Goal: Entertainment & Leisure: Consume media (video, audio)

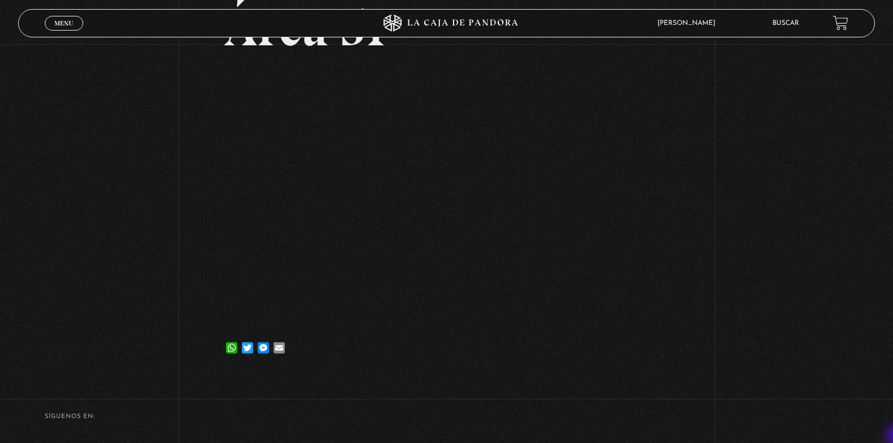
scroll to position [113, 0]
click at [66, 26] on span "Menu" at bounding box center [63, 23] width 19 height 7
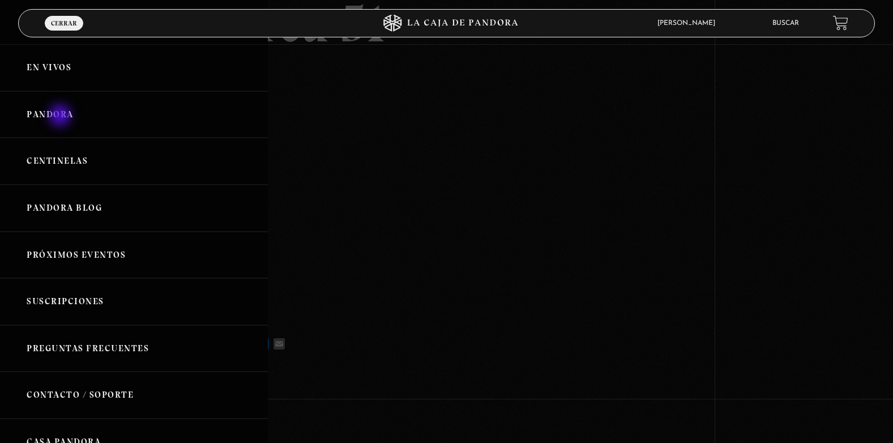
click at [61, 117] on link "Pandora" at bounding box center [134, 114] width 268 height 47
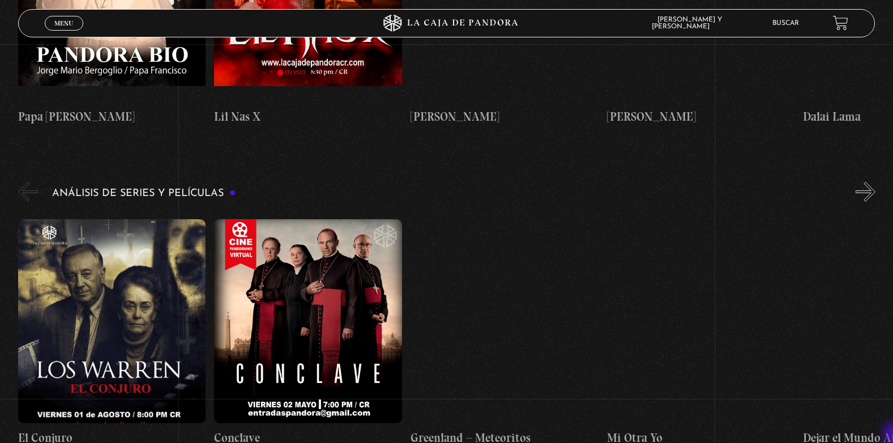
scroll to position [1375, 0]
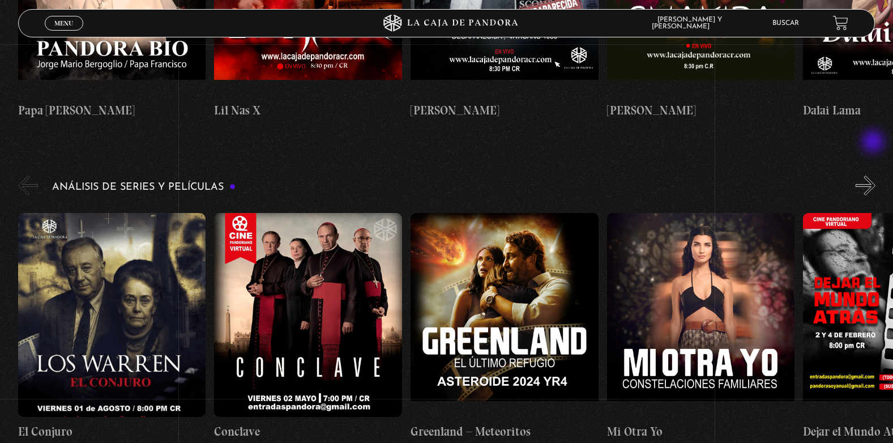
click at [874, 176] on button "»" at bounding box center [866, 186] width 20 height 20
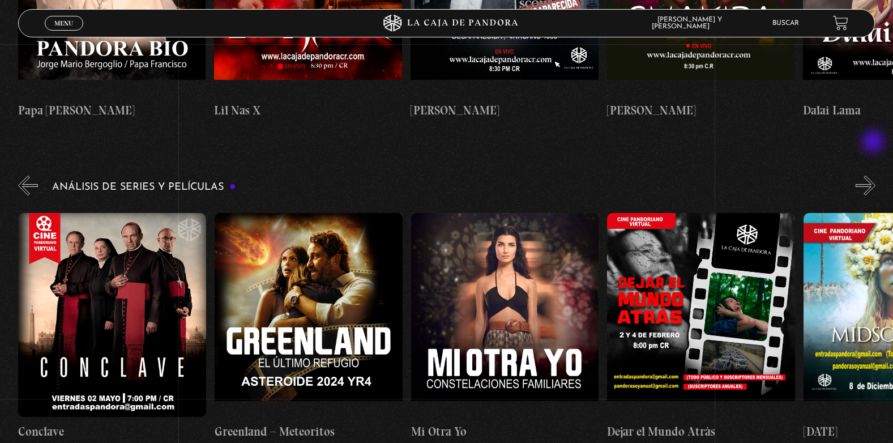
click at [874, 176] on button "»" at bounding box center [866, 186] width 20 height 20
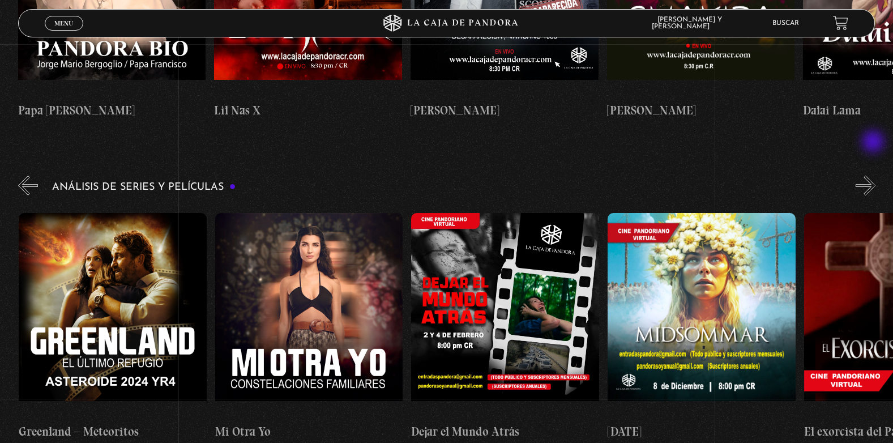
scroll to position [0, 392]
click at [874, 176] on button "»" at bounding box center [866, 186] width 20 height 20
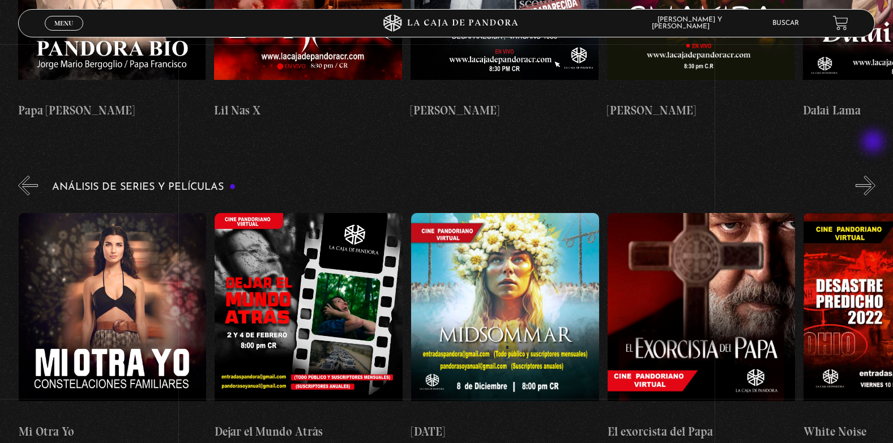
scroll to position [0, 589]
click at [874, 176] on button "»" at bounding box center [866, 186] width 20 height 20
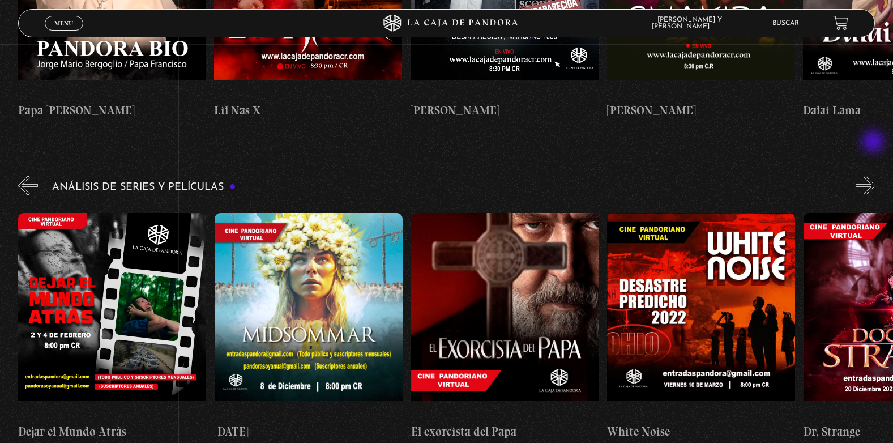
click at [874, 176] on button "»" at bounding box center [866, 186] width 20 height 20
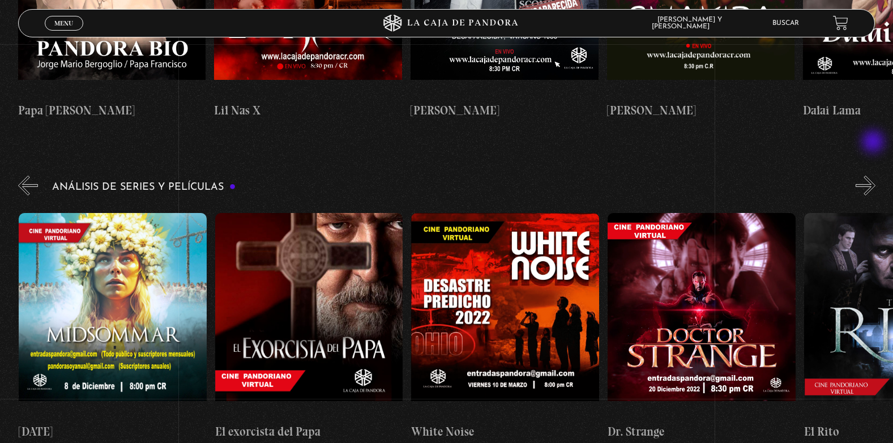
scroll to position [0, 981]
click at [875, 176] on button "»" at bounding box center [866, 186] width 20 height 20
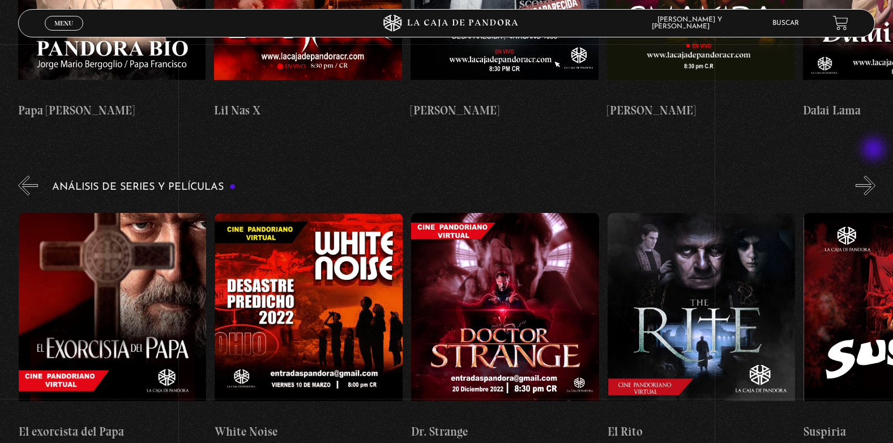
scroll to position [0, 1178]
click at [875, 176] on button "»" at bounding box center [866, 186] width 20 height 20
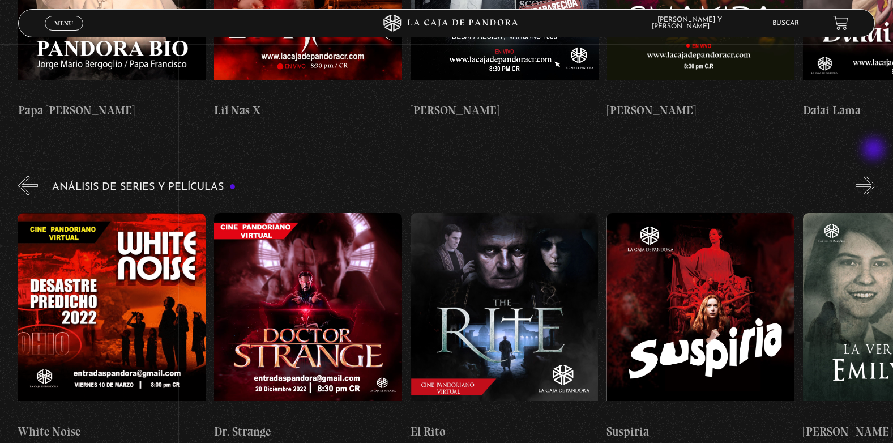
click at [875, 176] on button "»" at bounding box center [866, 186] width 20 height 20
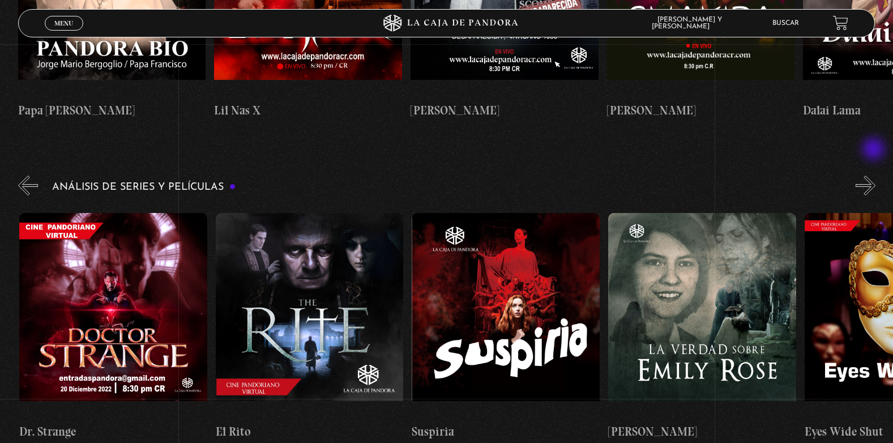
scroll to position [0, 1570]
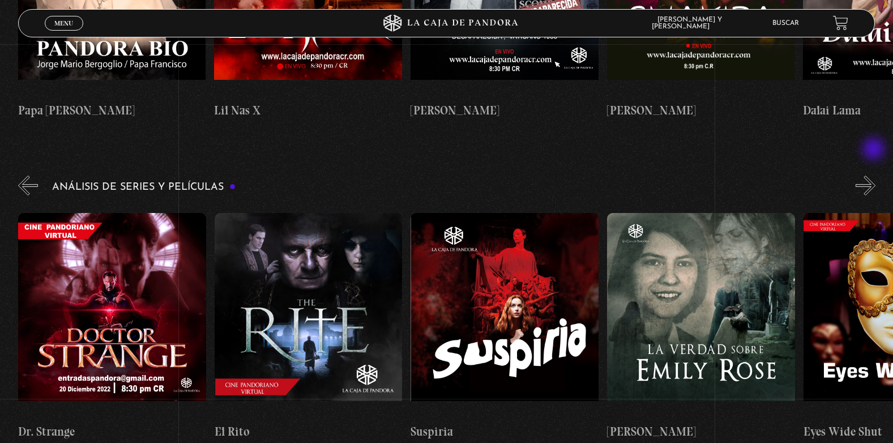
click at [875, 176] on button "»" at bounding box center [866, 186] width 20 height 20
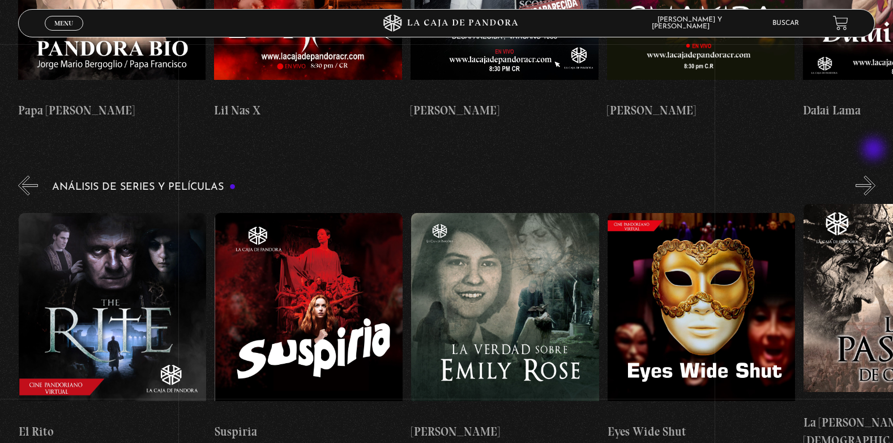
scroll to position [0, 1767]
click at [712, 280] on figure at bounding box center [701, 315] width 188 height 204
click at [711, 273] on figure at bounding box center [701, 315] width 188 height 204
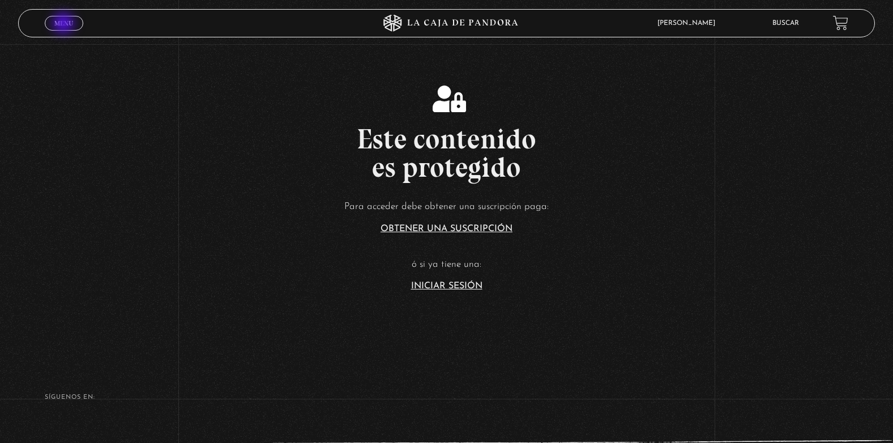
click at [65, 24] on span "Menu" at bounding box center [63, 23] width 19 height 7
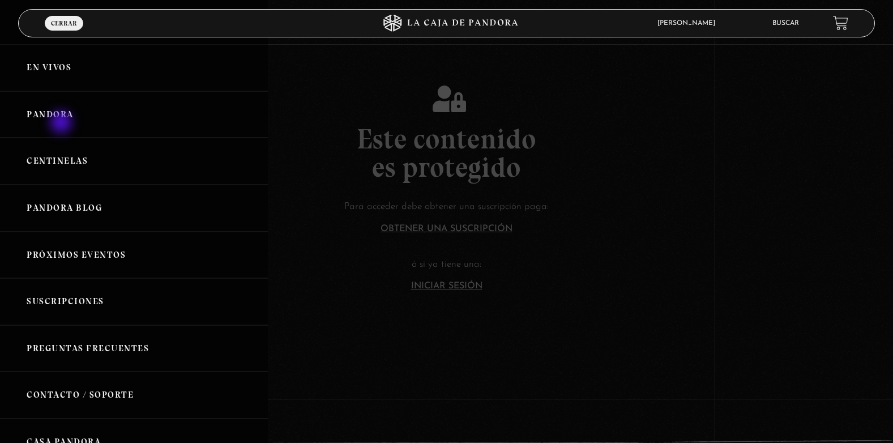
click at [62, 123] on link "Pandora" at bounding box center [134, 114] width 268 height 47
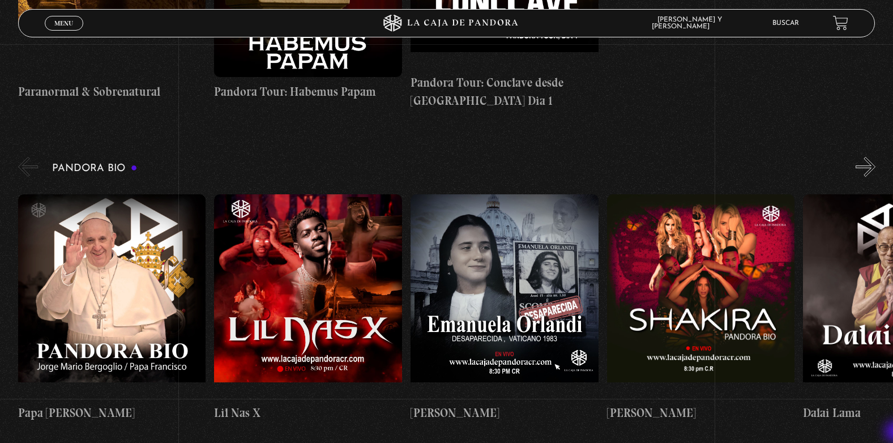
scroll to position [1095, 0]
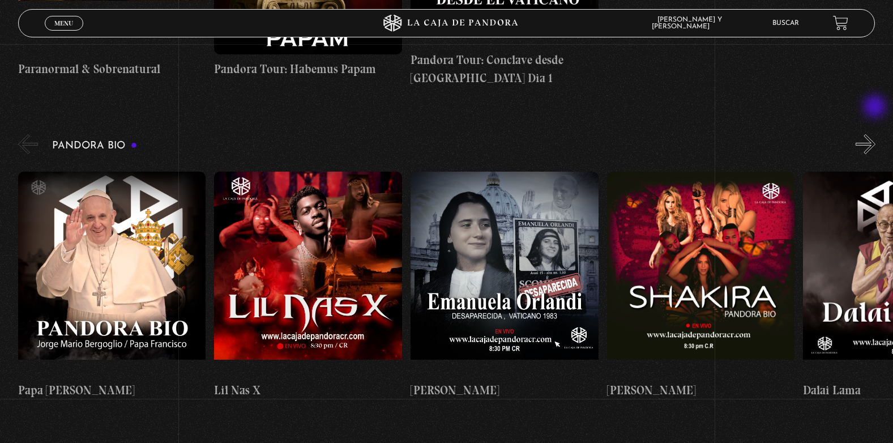
click at [876, 134] on button "»" at bounding box center [866, 144] width 20 height 20
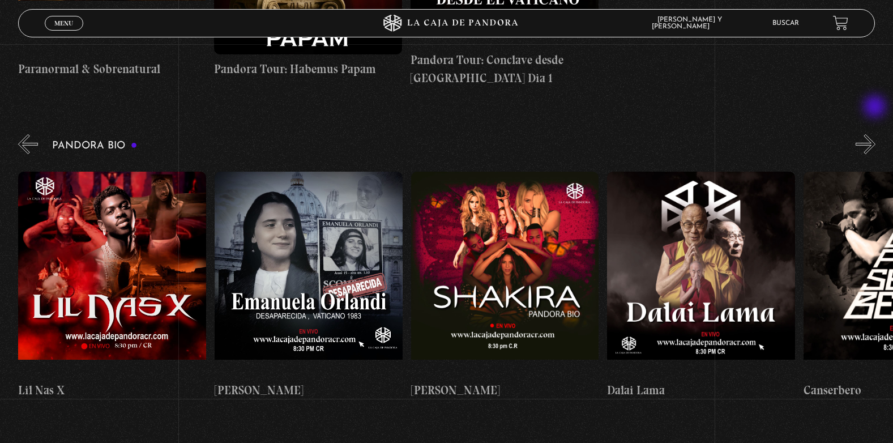
click at [876, 134] on button "»" at bounding box center [866, 144] width 20 height 20
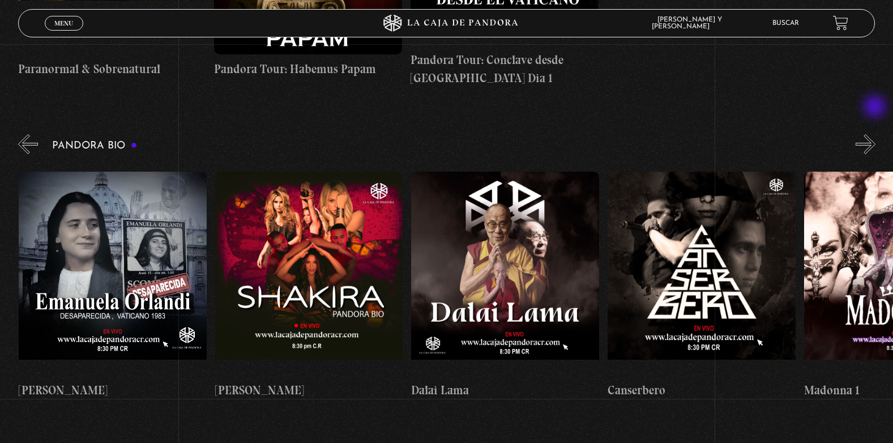
click at [876, 134] on button "»" at bounding box center [866, 144] width 20 height 20
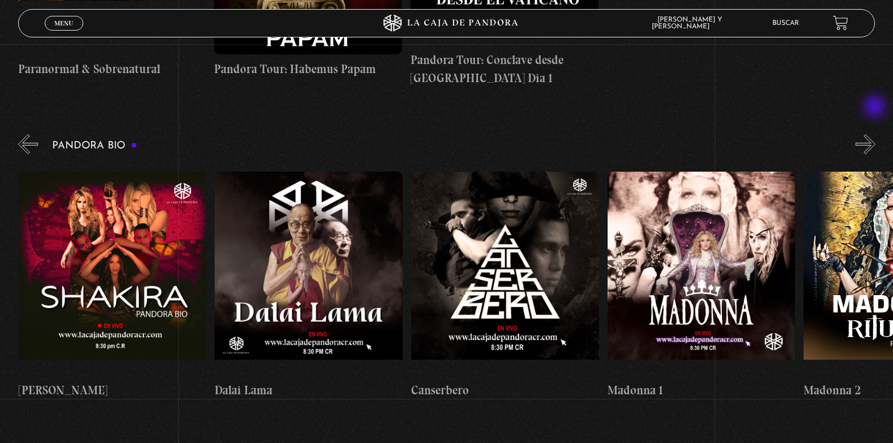
scroll to position [0, 589]
click at [876, 134] on button "»" at bounding box center [866, 144] width 20 height 20
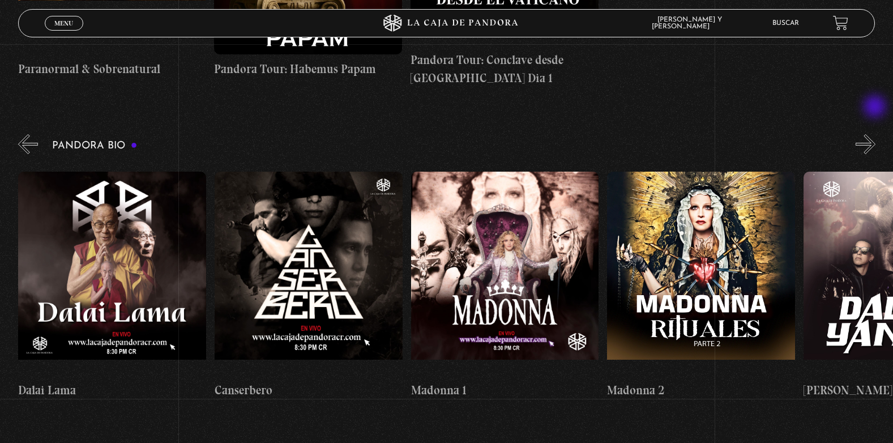
click at [876, 134] on button "»" at bounding box center [866, 144] width 20 height 20
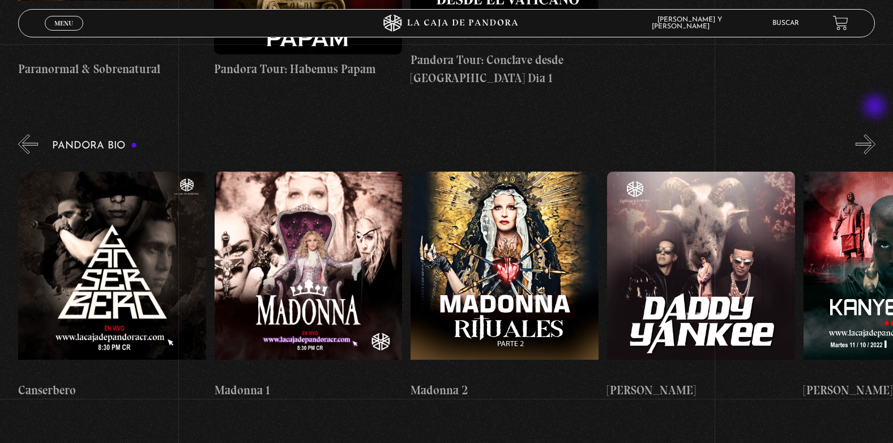
click at [876, 134] on button "»" at bounding box center [866, 144] width 20 height 20
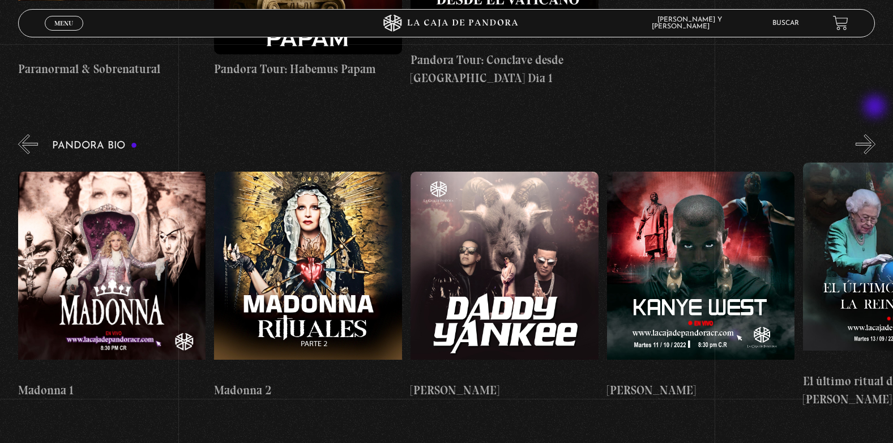
click at [876, 134] on button "»" at bounding box center [866, 144] width 20 height 20
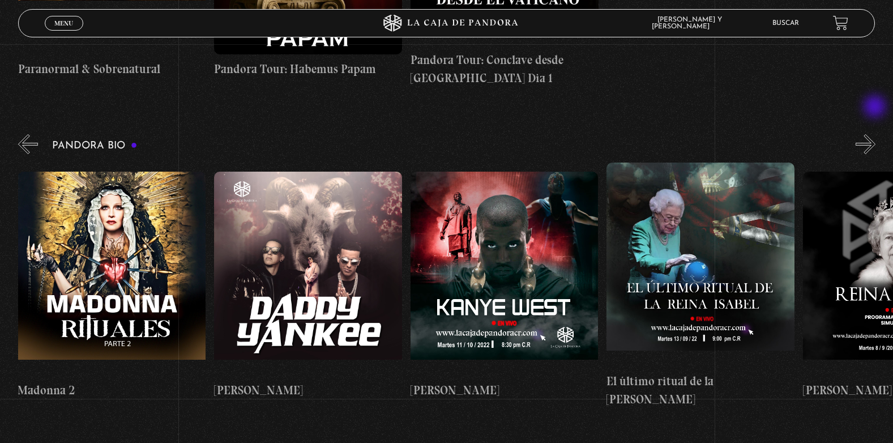
click at [876, 134] on button "»" at bounding box center [866, 144] width 20 height 20
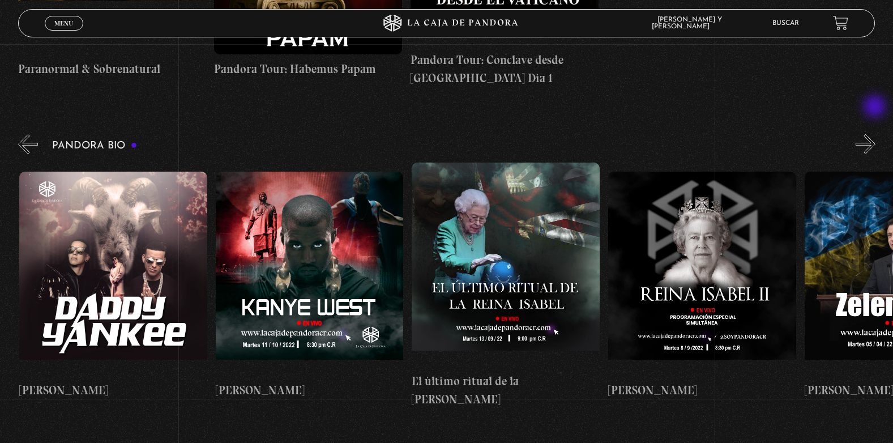
scroll to position [0, 1570]
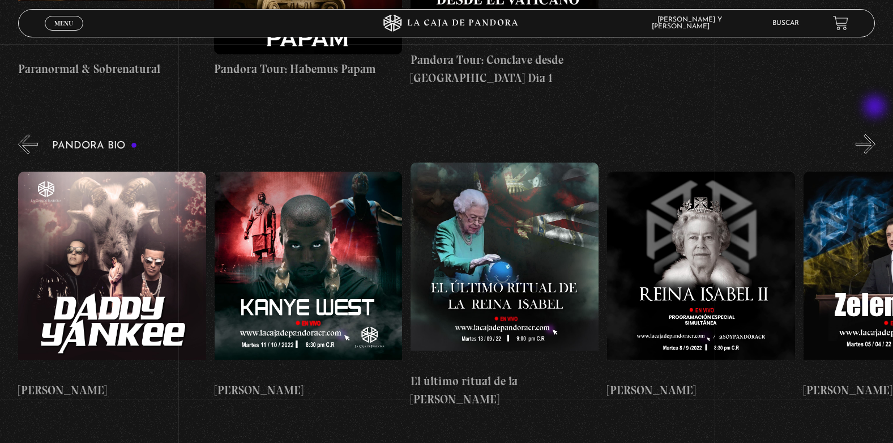
click at [876, 134] on button "»" at bounding box center [866, 144] width 20 height 20
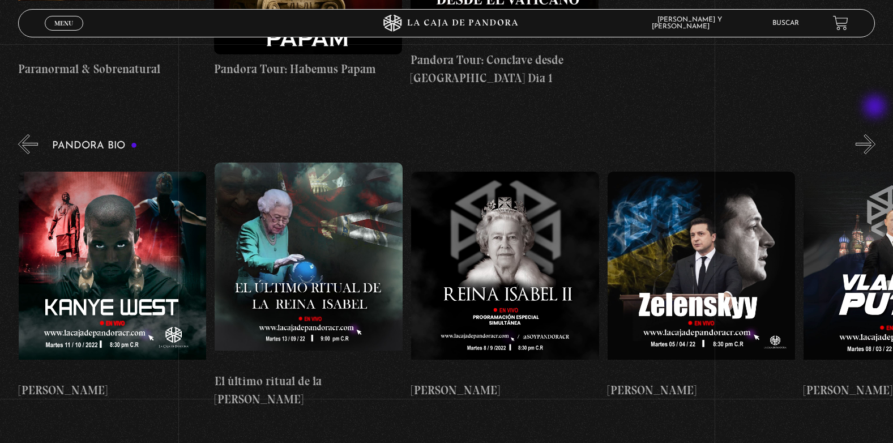
scroll to position [0, 1767]
click at [876, 134] on button "»" at bounding box center [866, 144] width 20 height 20
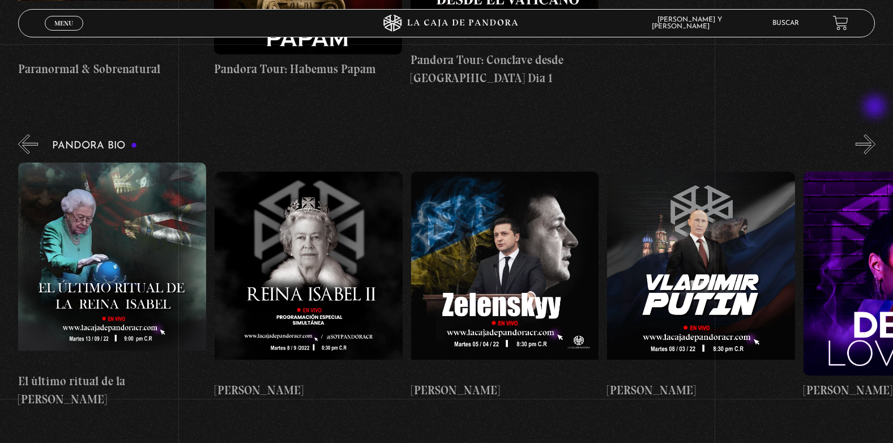
click at [876, 134] on button "»" at bounding box center [866, 144] width 20 height 20
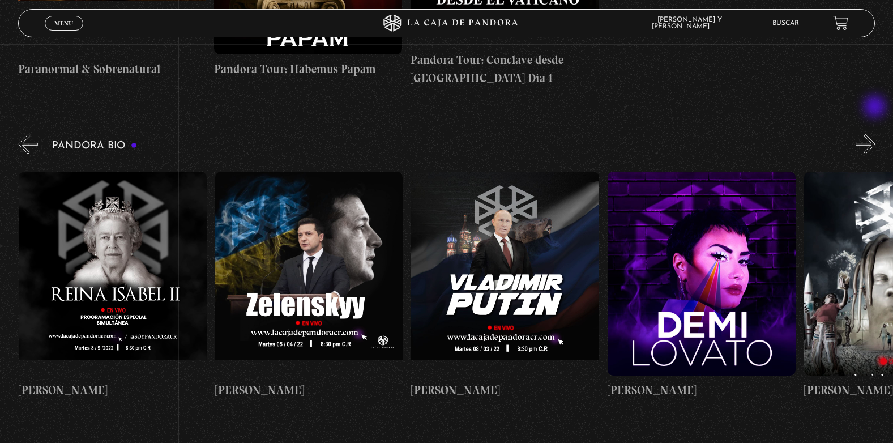
scroll to position [0, 2159]
click at [876, 134] on button "»" at bounding box center [866, 144] width 20 height 20
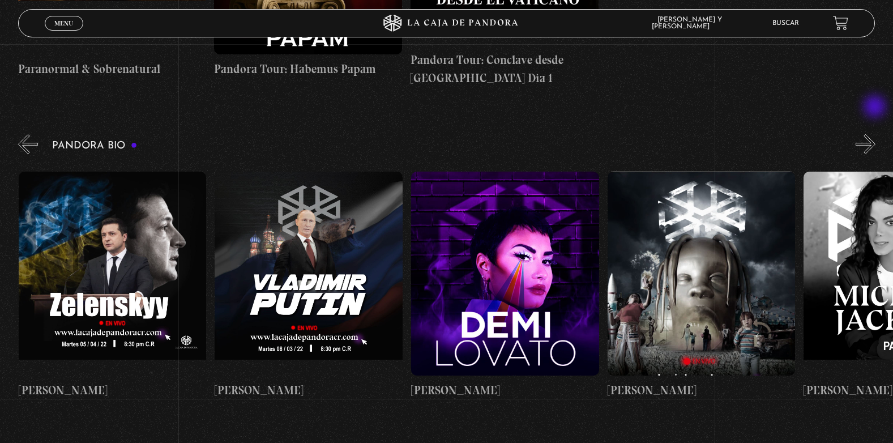
scroll to position [0, 2356]
click at [876, 134] on button "»" at bounding box center [866, 144] width 20 height 20
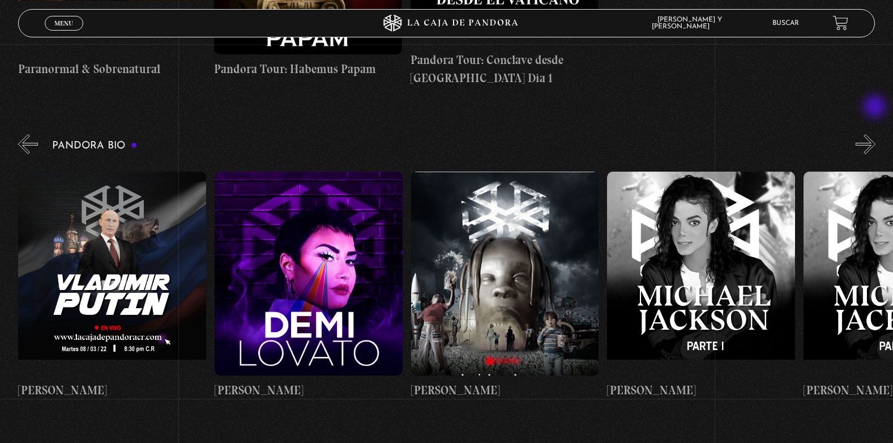
click at [876, 134] on button "»" at bounding box center [866, 144] width 20 height 20
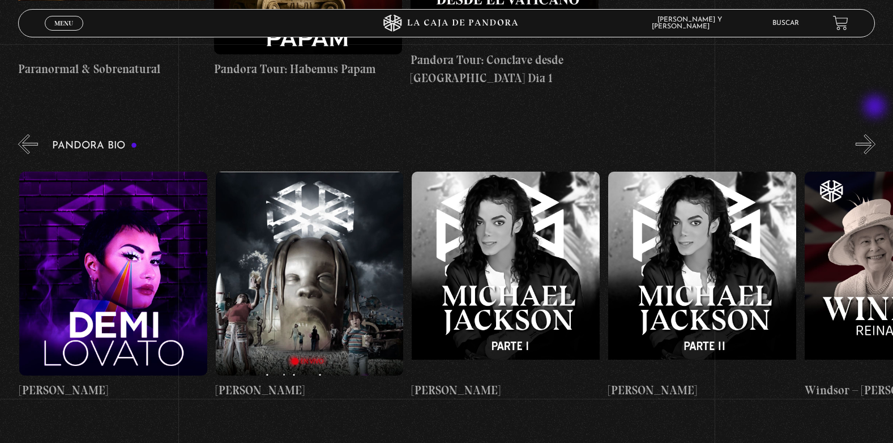
scroll to position [0, 2749]
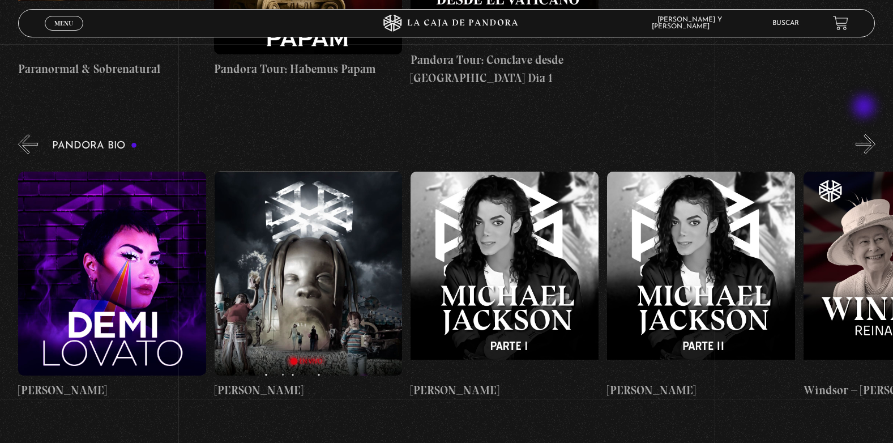
click at [865, 134] on button "»" at bounding box center [866, 144] width 20 height 20
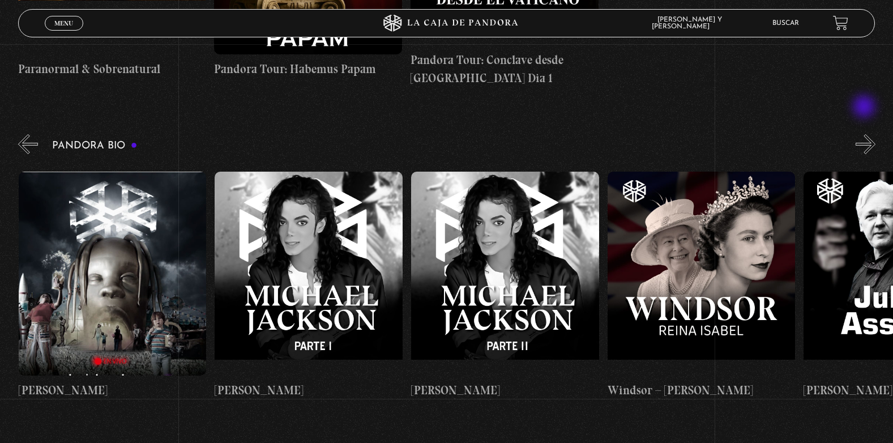
click at [865, 134] on button "»" at bounding box center [866, 144] width 20 height 20
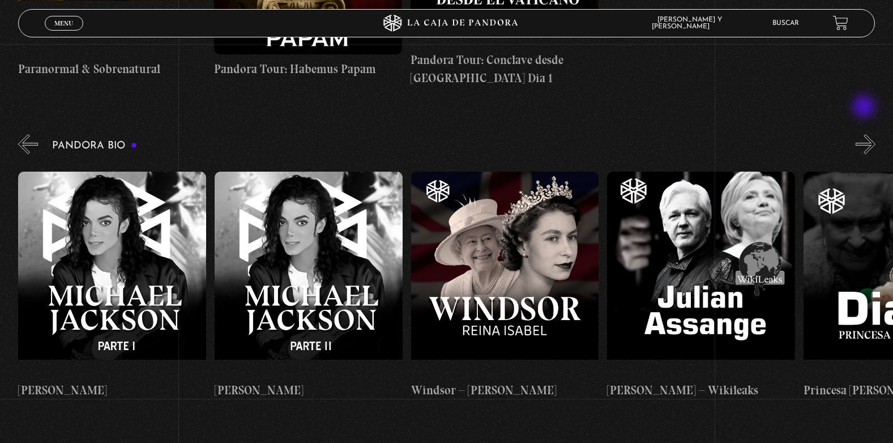
scroll to position [0, 3142]
click at [876, 134] on button "»" at bounding box center [866, 144] width 20 height 20
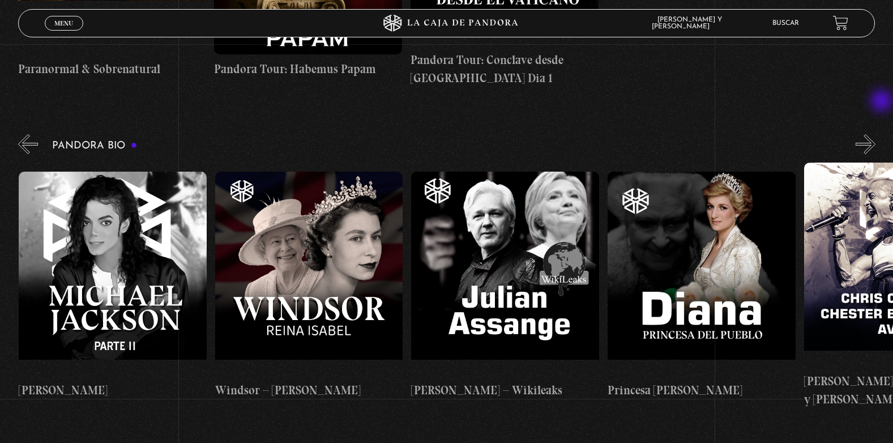
scroll to position [0, 3338]
click at [876, 134] on button "»" at bounding box center [866, 144] width 20 height 20
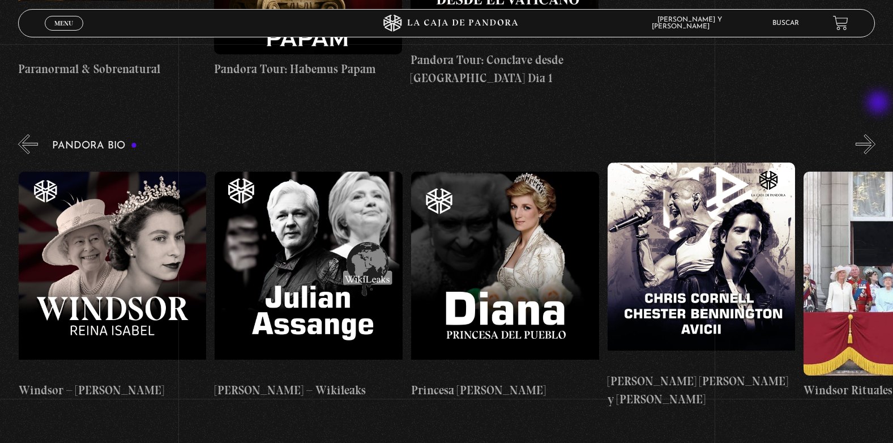
scroll to position [0, 3534]
click at [872, 134] on button "»" at bounding box center [866, 144] width 20 height 20
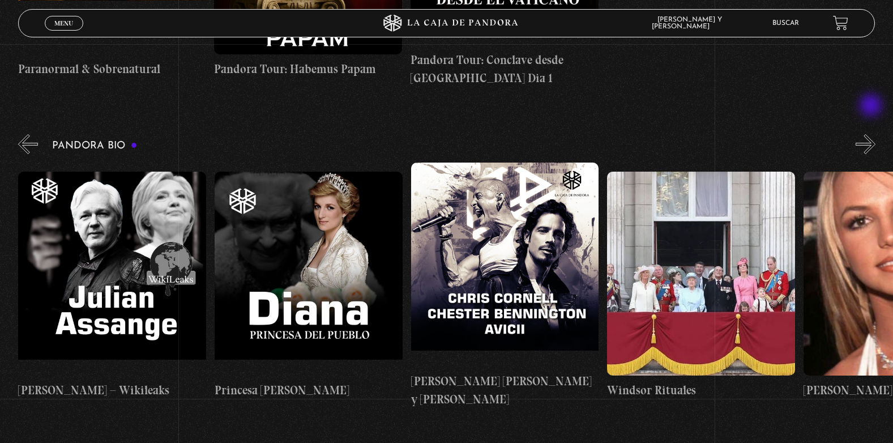
click at [872, 134] on button "»" at bounding box center [866, 144] width 20 height 20
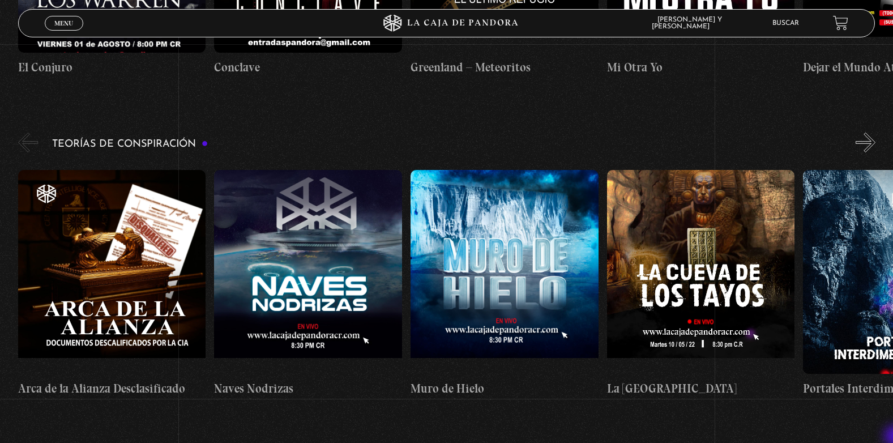
scroll to position [1752, 0]
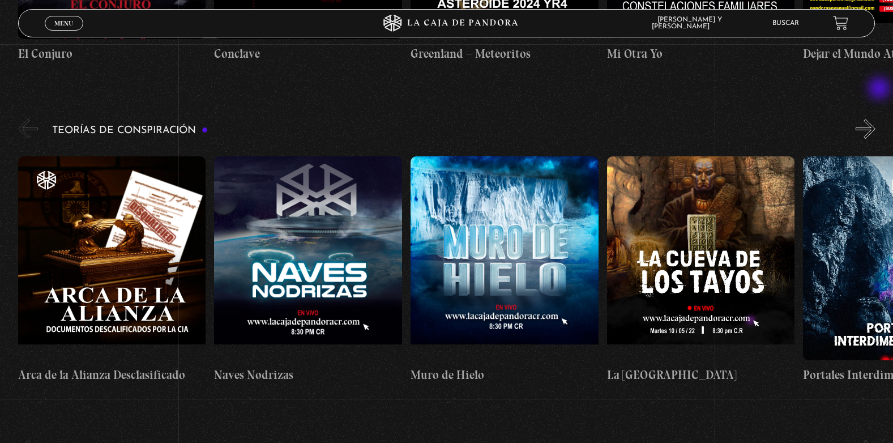
click at [876, 119] on button "»" at bounding box center [866, 129] width 20 height 20
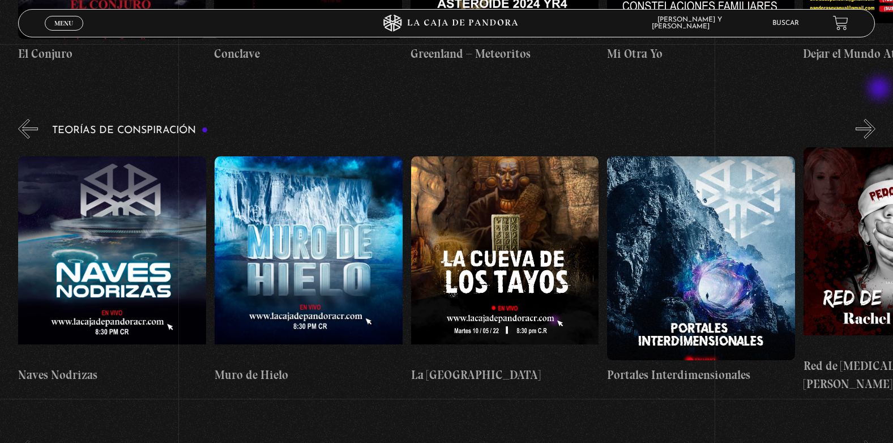
scroll to position [0, 197]
click at [876, 119] on button "»" at bounding box center [866, 129] width 20 height 20
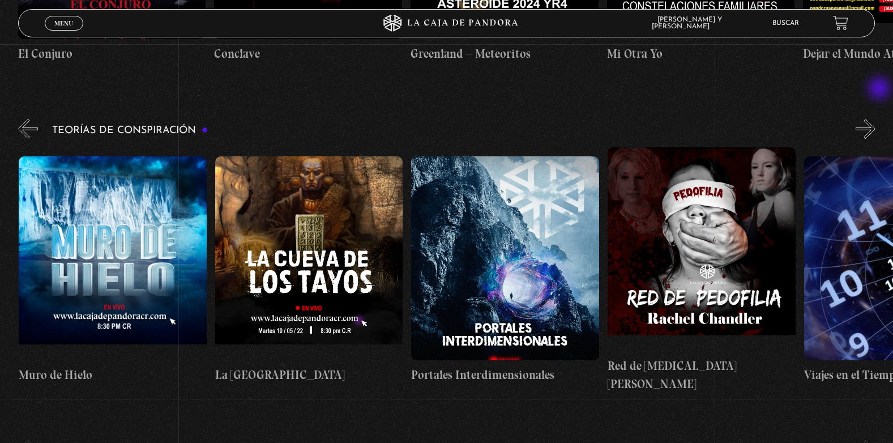
scroll to position [0, 392]
click at [865, 119] on button "»" at bounding box center [866, 129] width 20 height 20
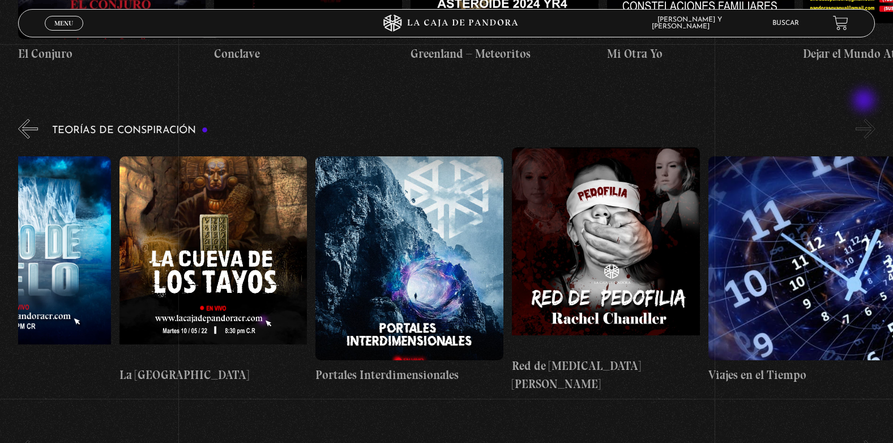
scroll to position [0, 491]
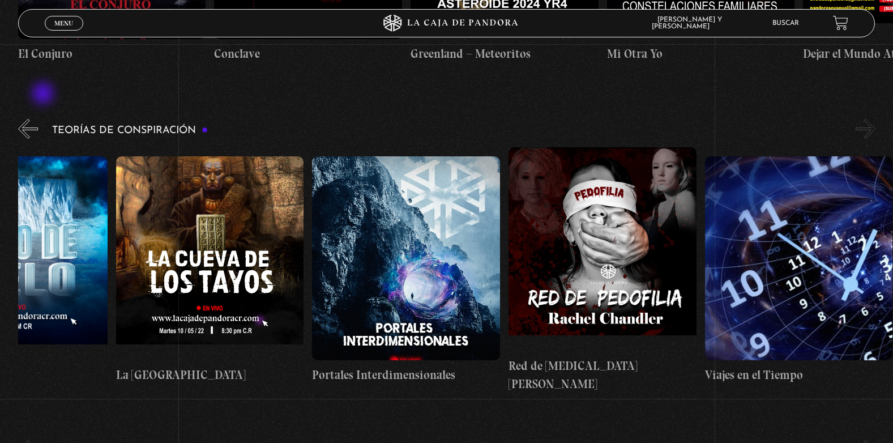
click at [44, 117] on div "Teorías de Conspiración Arca de la Alianza Desclasificado Naves Nodrizas Muro d…" at bounding box center [455, 255] width 875 height 276
click at [27, 119] on button "«" at bounding box center [28, 129] width 20 height 20
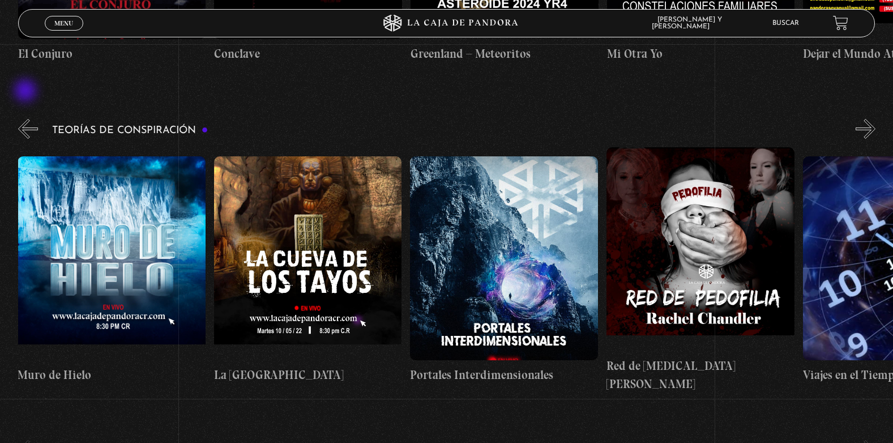
scroll to position [0, 392]
click at [27, 119] on button "«" at bounding box center [28, 129] width 20 height 20
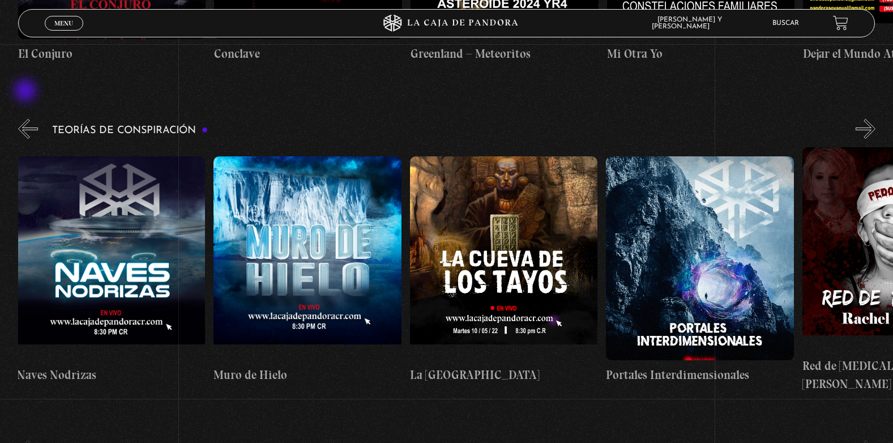
scroll to position [0, 197]
click at [486, 206] on figure at bounding box center [505, 258] width 188 height 204
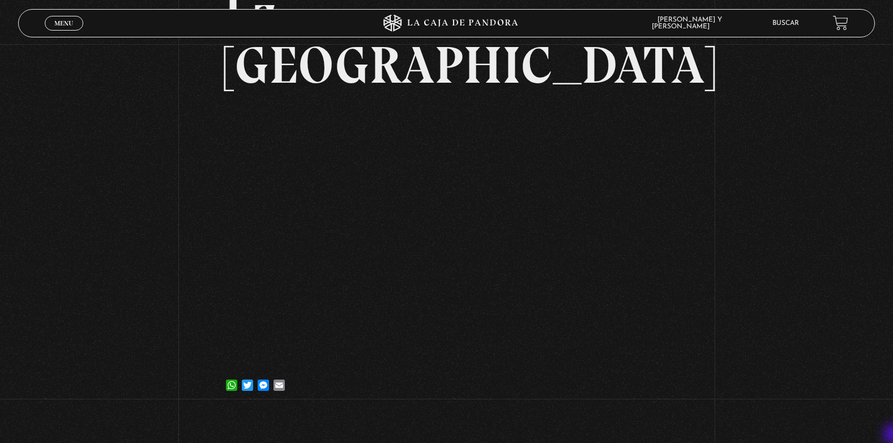
scroll to position [136, 0]
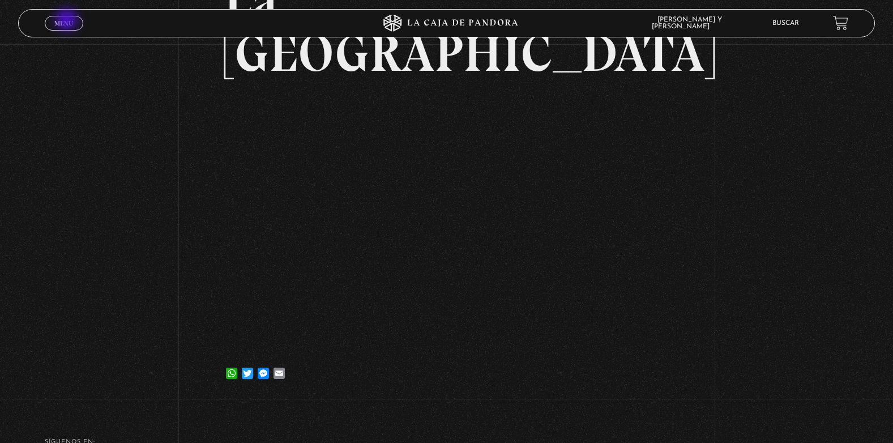
click at [68, 21] on span "Menu" at bounding box center [63, 23] width 19 height 7
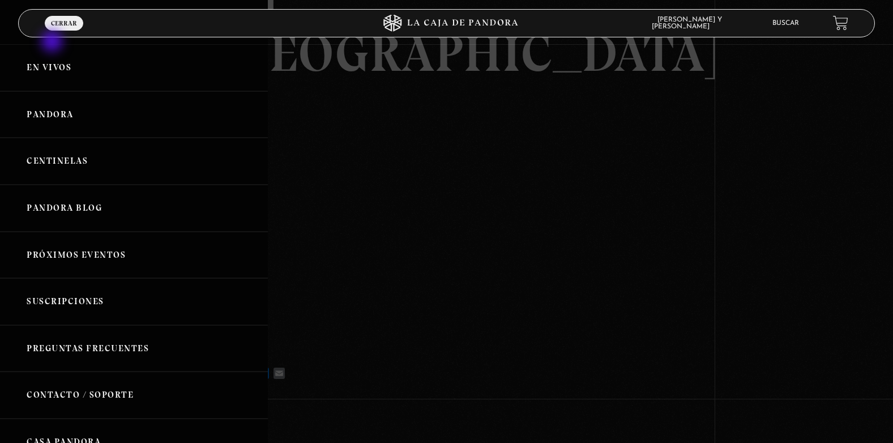
drag, startPoint x: 68, startPoint y: 21, endPoint x: 52, endPoint y: 138, distance: 118.4
click at [52, 138] on div "ingresar al sitio Ver Video Más Información Solicitar Por favor coloque su disp…" at bounding box center [446, 211] width 893 height 694
click at [62, 119] on link "Pandora" at bounding box center [134, 114] width 268 height 47
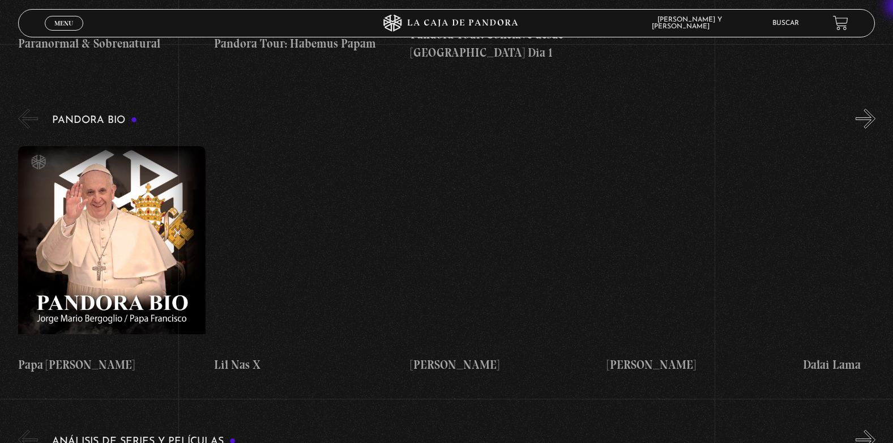
scroll to position [1117, 0]
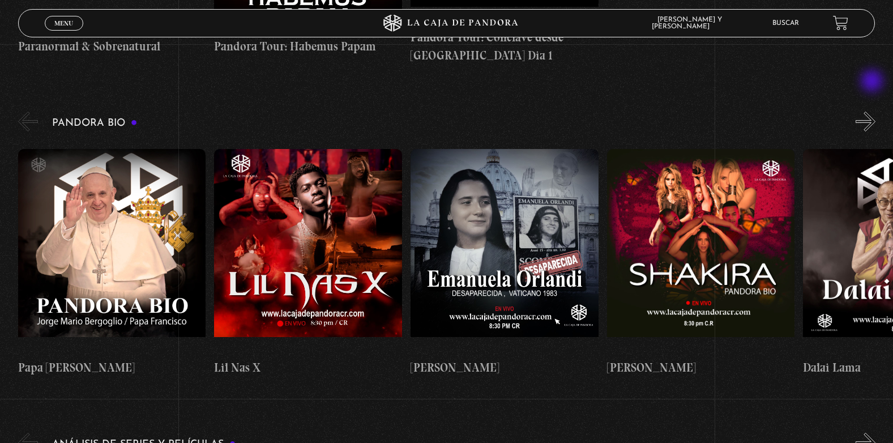
click at [873, 112] on button "»" at bounding box center [866, 122] width 20 height 20
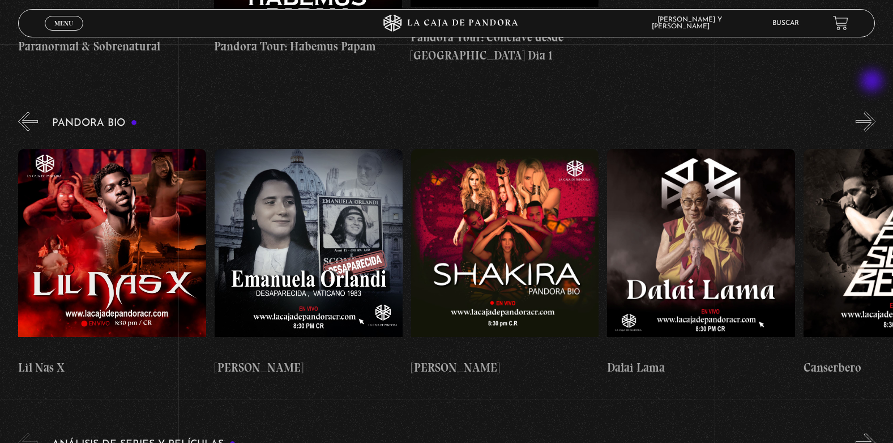
click at [873, 112] on button "»" at bounding box center [866, 122] width 20 height 20
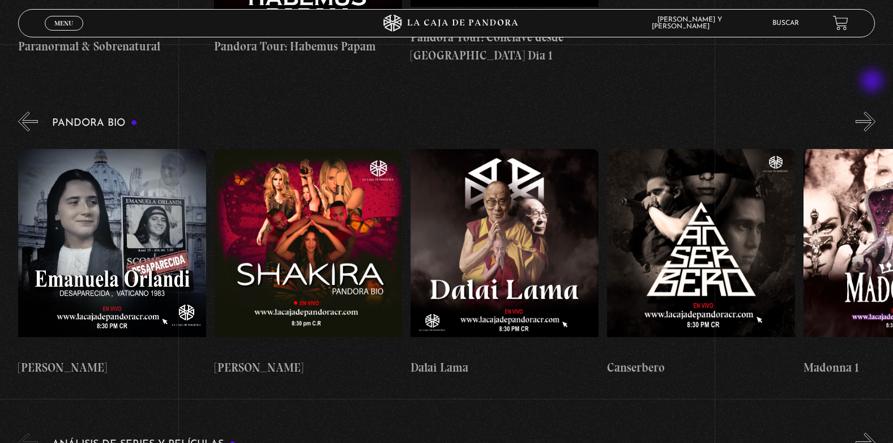
click at [873, 112] on button "»" at bounding box center [866, 122] width 20 height 20
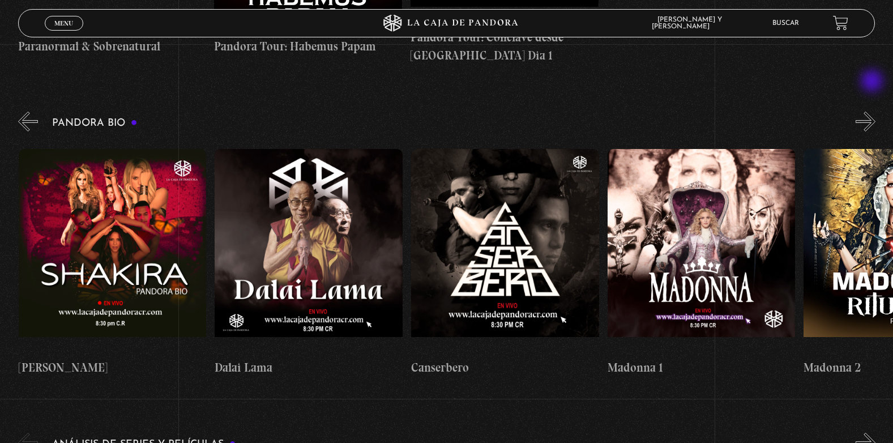
click at [873, 112] on button "»" at bounding box center [866, 122] width 20 height 20
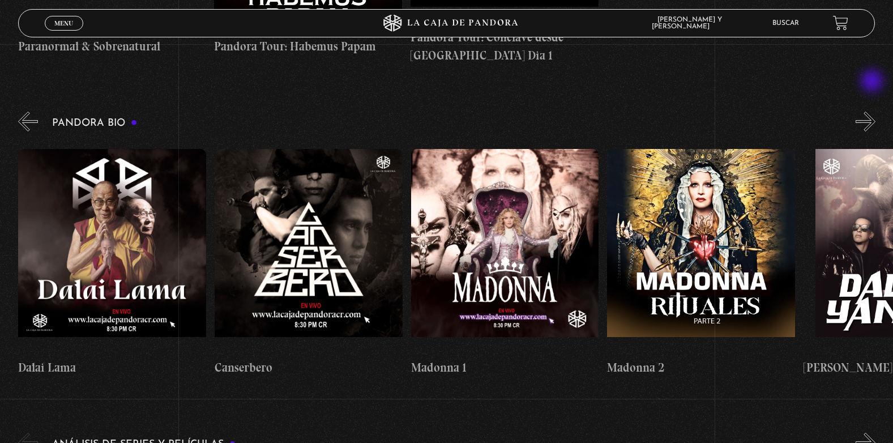
click at [873, 112] on button "»" at bounding box center [866, 122] width 20 height 20
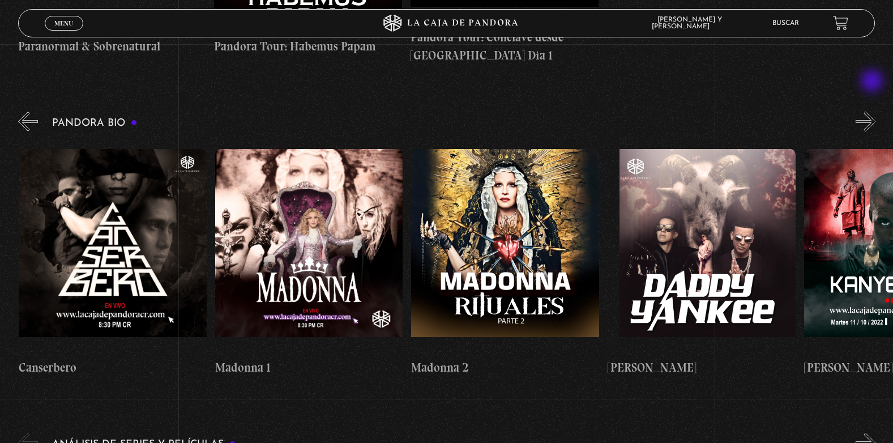
scroll to position [0, 981]
click at [873, 112] on button "»" at bounding box center [866, 122] width 20 height 20
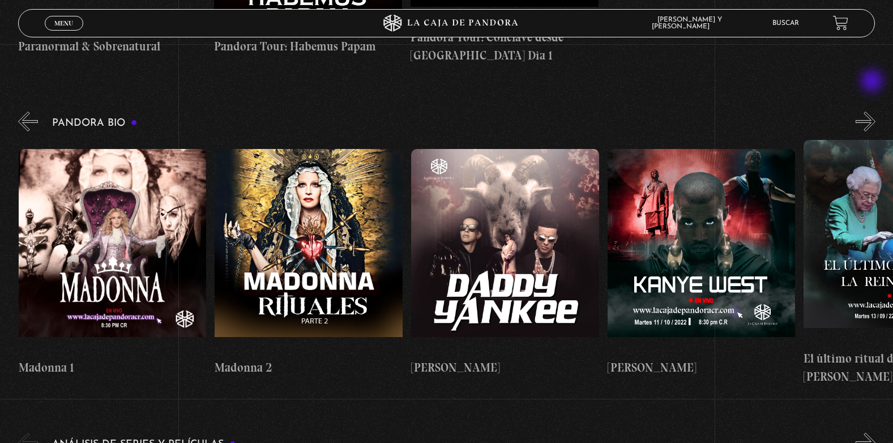
scroll to position [0, 1178]
click at [313, 194] on figure at bounding box center [308, 251] width 188 height 204
click at [301, 213] on figure at bounding box center [308, 251] width 188 height 204
